Goal: Transaction & Acquisition: Purchase product/service

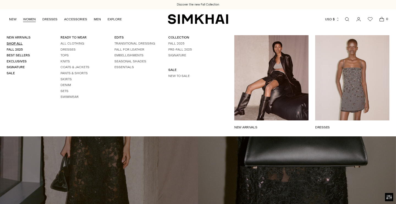
click at [15, 45] on link "Shop All" at bounding box center [15, 44] width 16 height 4
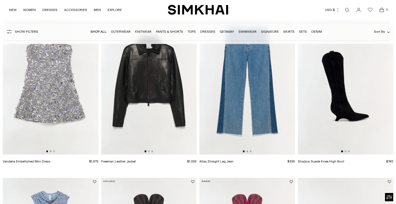
scroll to position [415, 0]
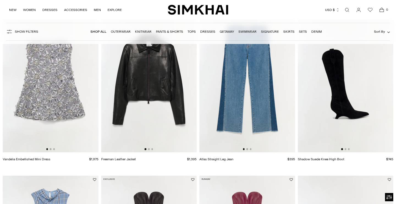
click at [28, 28] on button "Show Filters" at bounding box center [22, 31] width 32 height 9
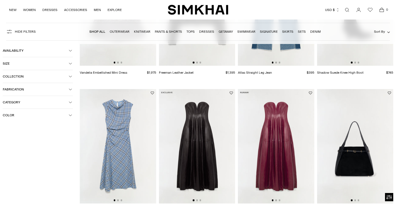
click at [16, 120] on button "Color" at bounding box center [38, 115] width 70 height 13
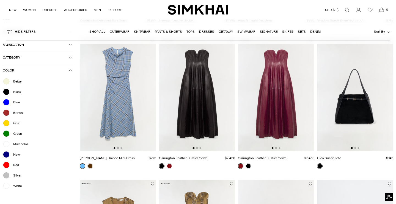
scroll to position [482, 0]
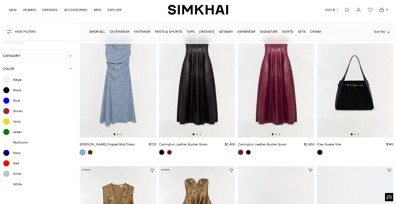
click at [8, 82] on div at bounding box center [6, 79] width 7 height 7
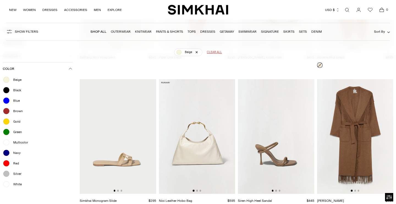
scroll to position [341, 0]
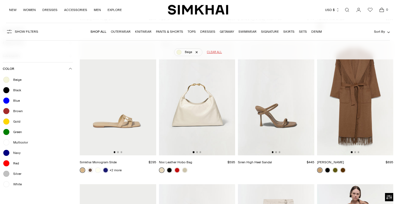
click at [7, 185] on div at bounding box center [6, 184] width 7 height 7
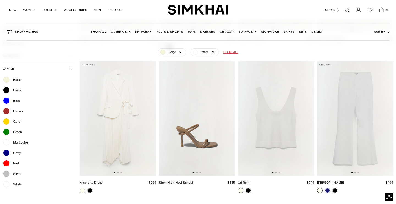
scroll to position [1886, 0]
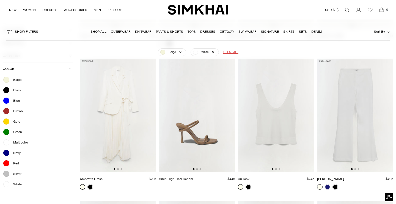
click at [114, 111] on img at bounding box center [118, 115] width 77 height 115
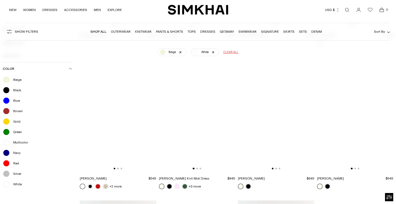
scroll to position [2469, 0]
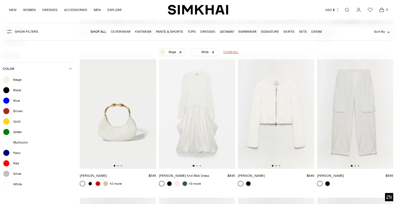
click at [204, 92] on img at bounding box center [197, 112] width 77 height 115
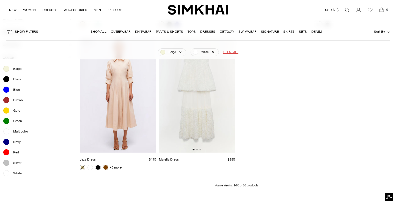
scroll to position [3053, 0]
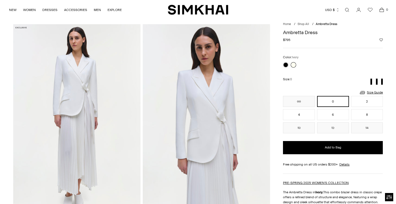
scroll to position [20, 0]
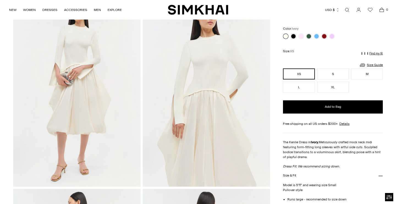
scroll to position [50, 0]
